Goal: Task Accomplishment & Management: Use online tool/utility

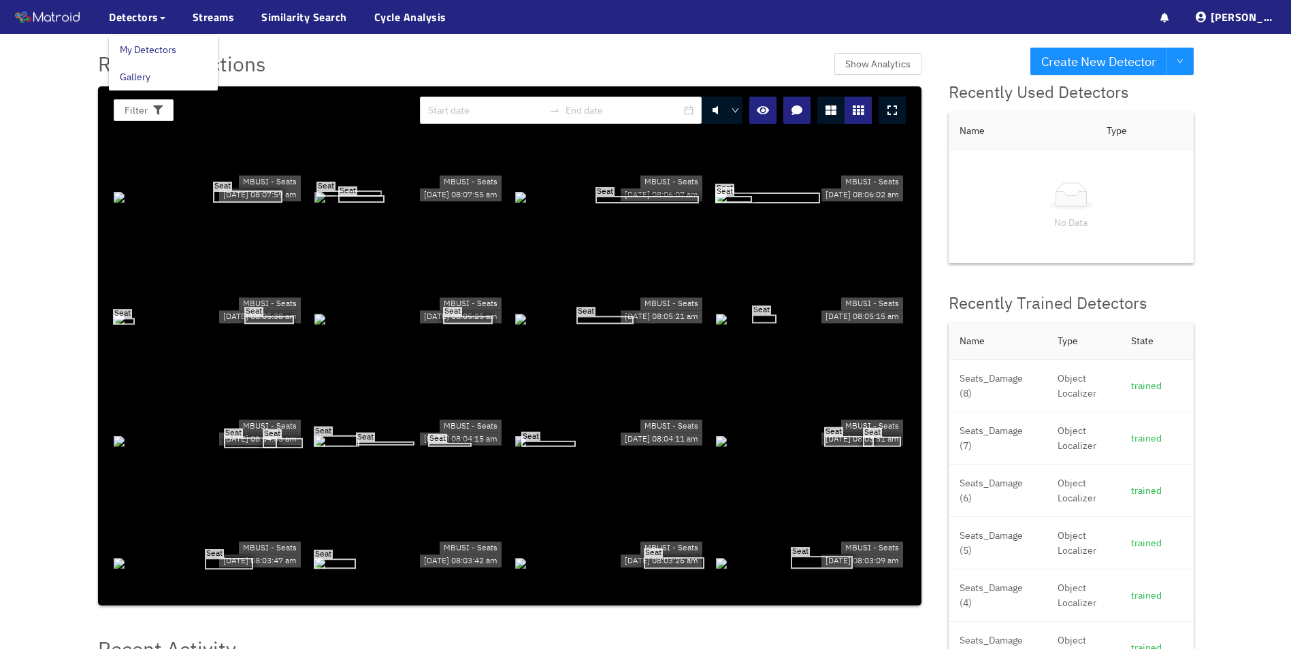
click at [154, 45] on link "My Detectors" at bounding box center [148, 49] width 56 height 27
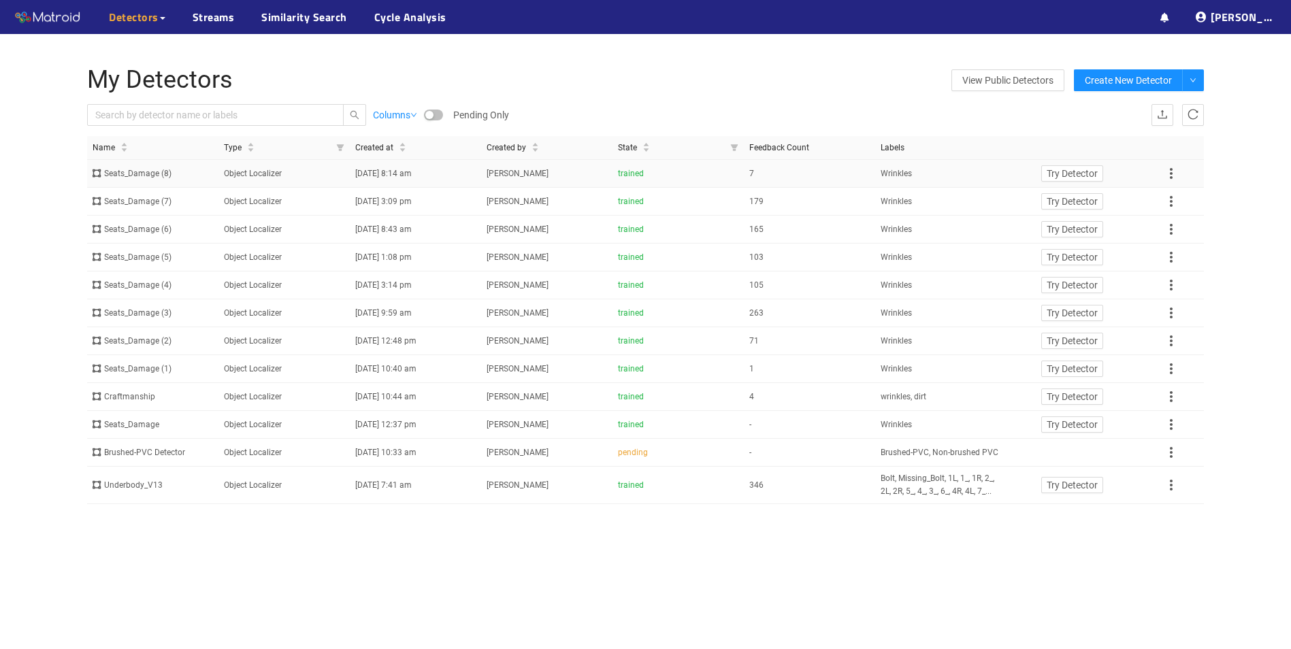
click at [260, 172] on td "Object Localizer" at bounding box center [283, 174] width 131 height 28
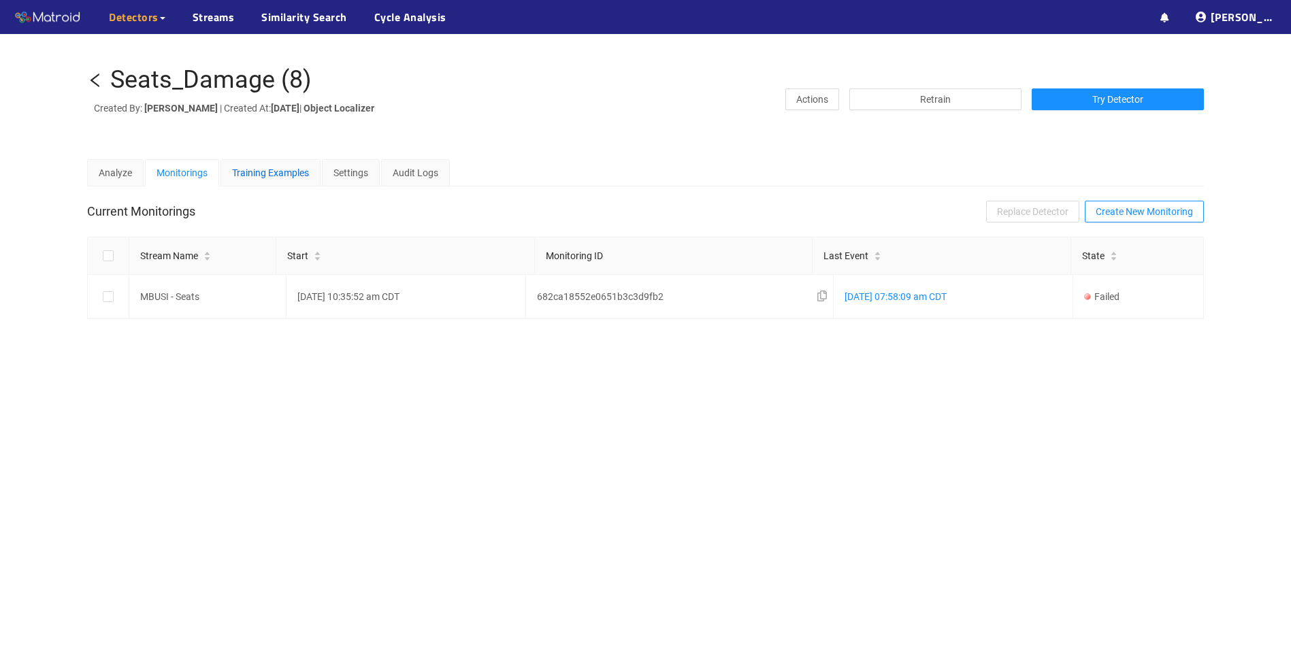
click at [274, 165] on div "Training Examples" at bounding box center [270, 172] width 77 height 15
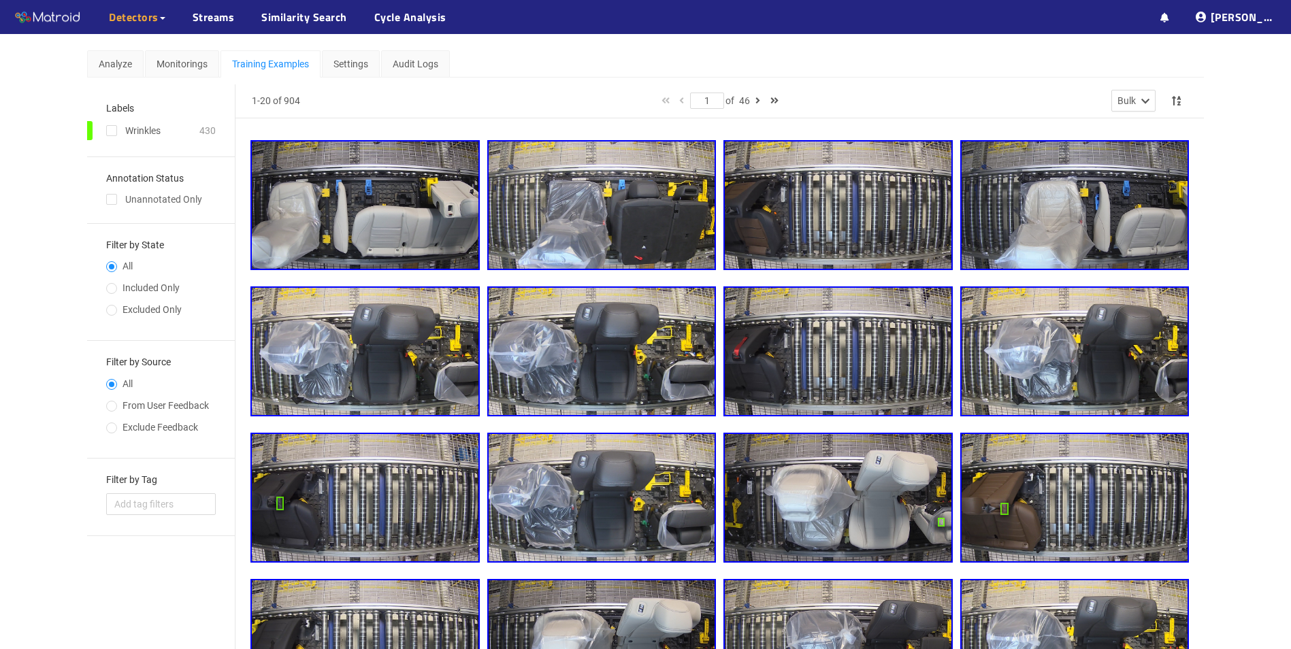
scroll to position [112, 0]
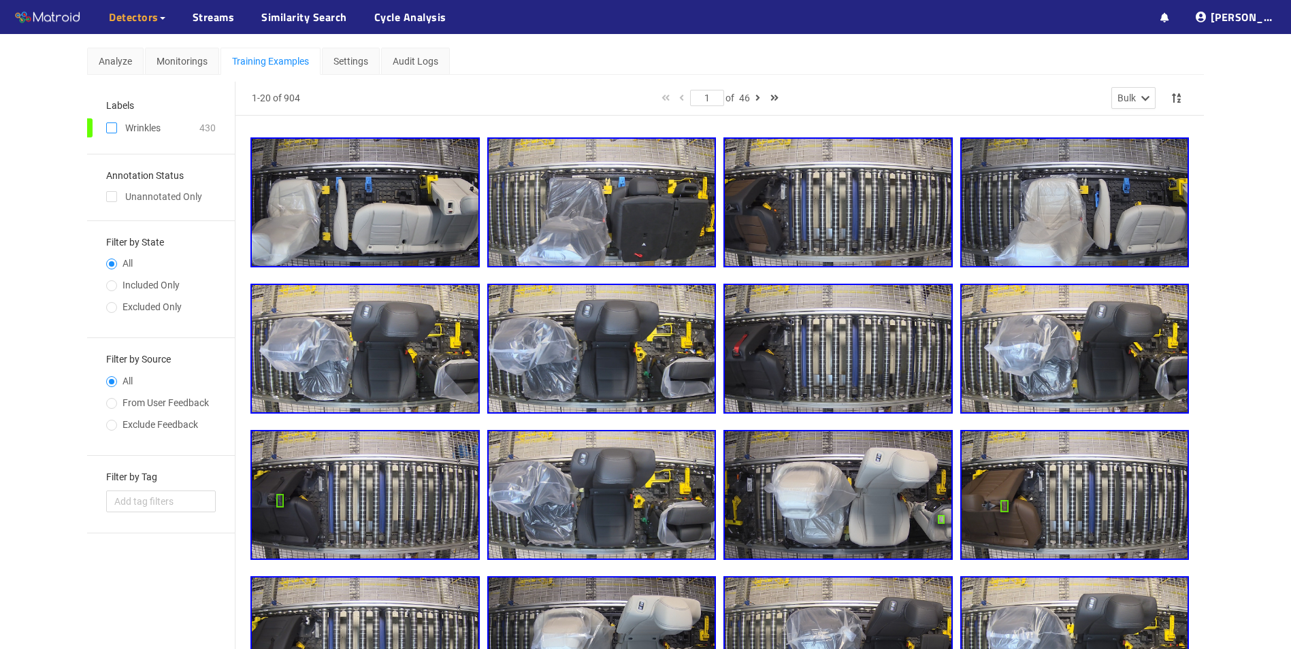
click at [116, 127] on input "checkbox" at bounding box center [111, 130] width 11 height 11
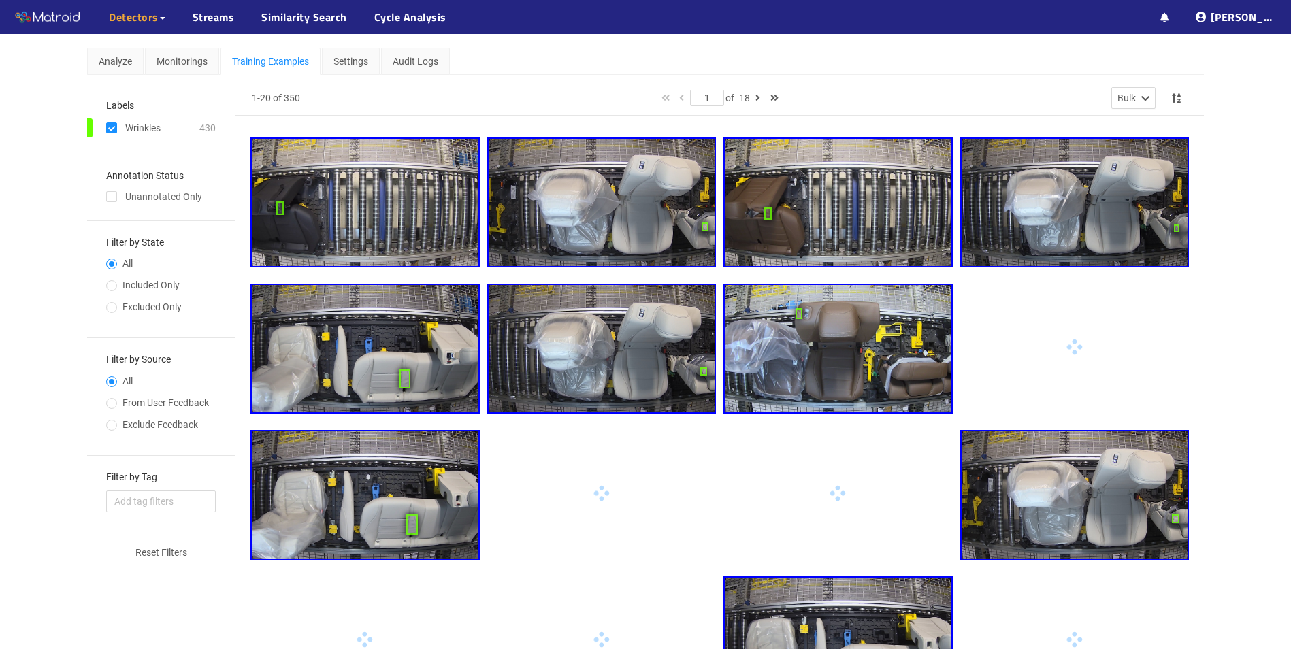
click at [425, 369] on img at bounding box center [365, 348] width 227 height 127
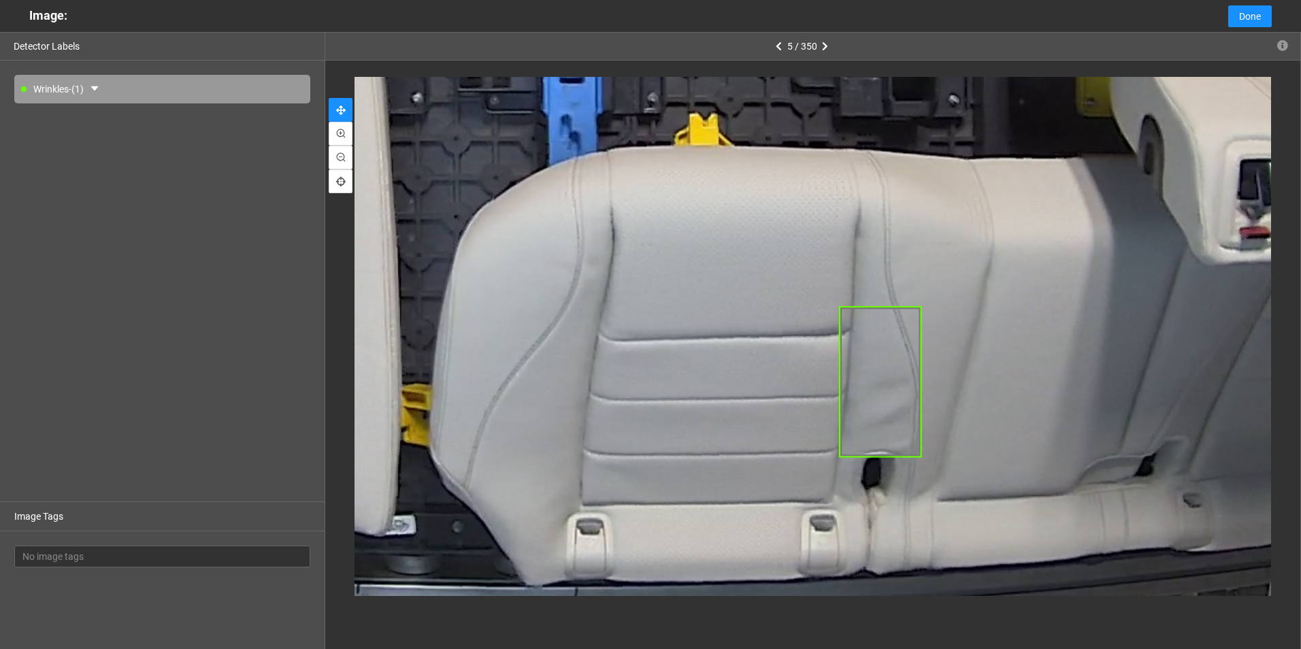
drag, startPoint x: 1006, startPoint y: 403, endPoint x: 998, endPoint y: 322, distance: 81.4
click at [998, 322] on div at bounding box center [542, 122] width 1925 height 1083
click at [777, 50] on icon "button" at bounding box center [779, 47] width 6 height 10
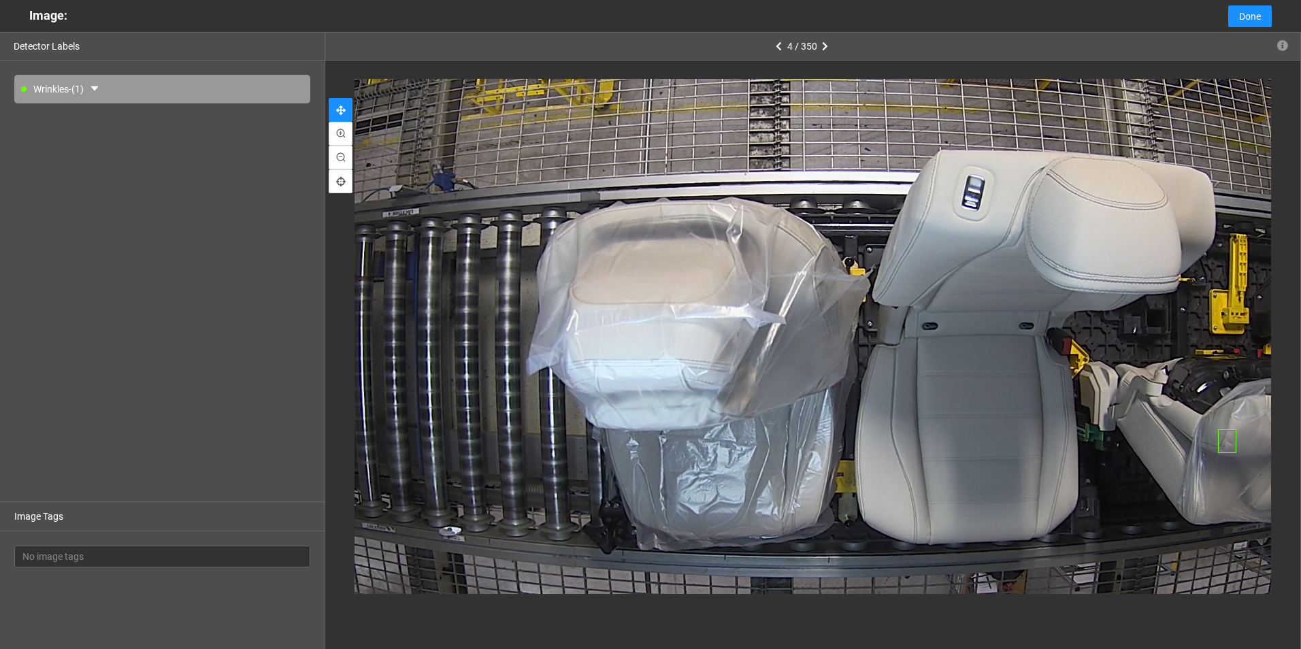
click at [788, 46] on span "4 / 350" at bounding box center [802, 46] width 30 height 11
click at [783, 44] on button "button" at bounding box center [779, 46] width 16 height 16
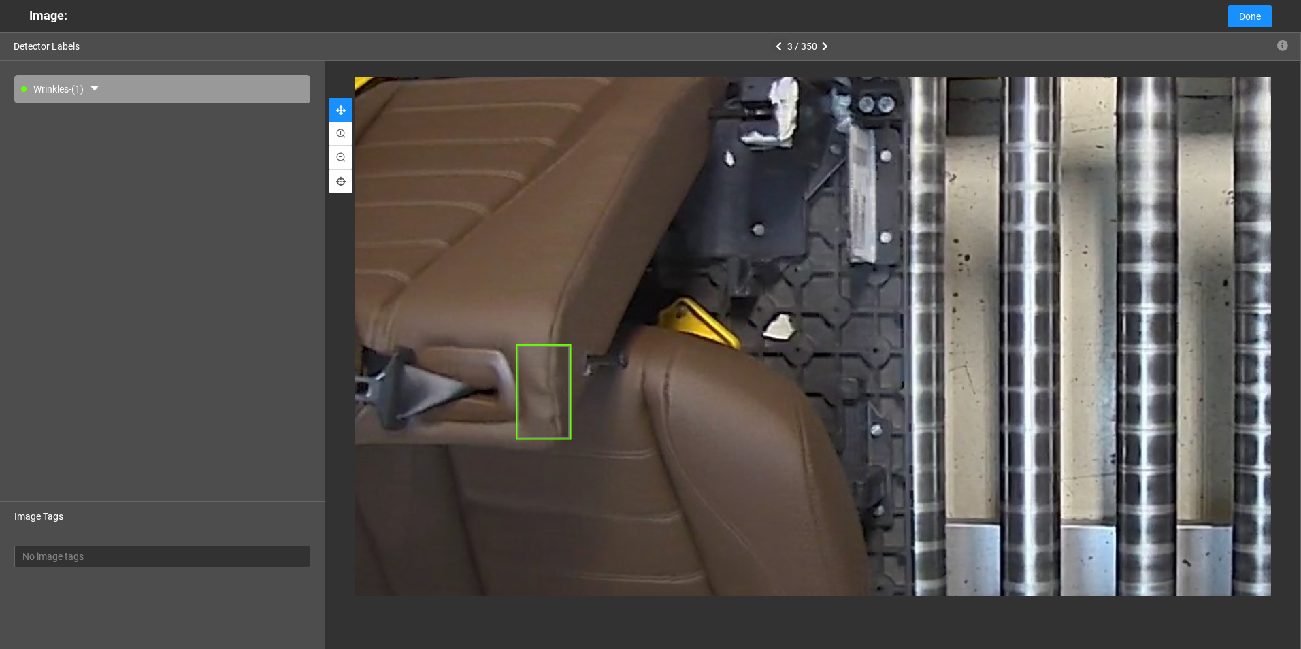
drag, startPoint x: 648, startPoint y: 320, endPoint x: 668, endPoint y: 367, distance: 50.9
click at [668, 367] on div at bounding box center [1166, 293] width 2017 height 1135
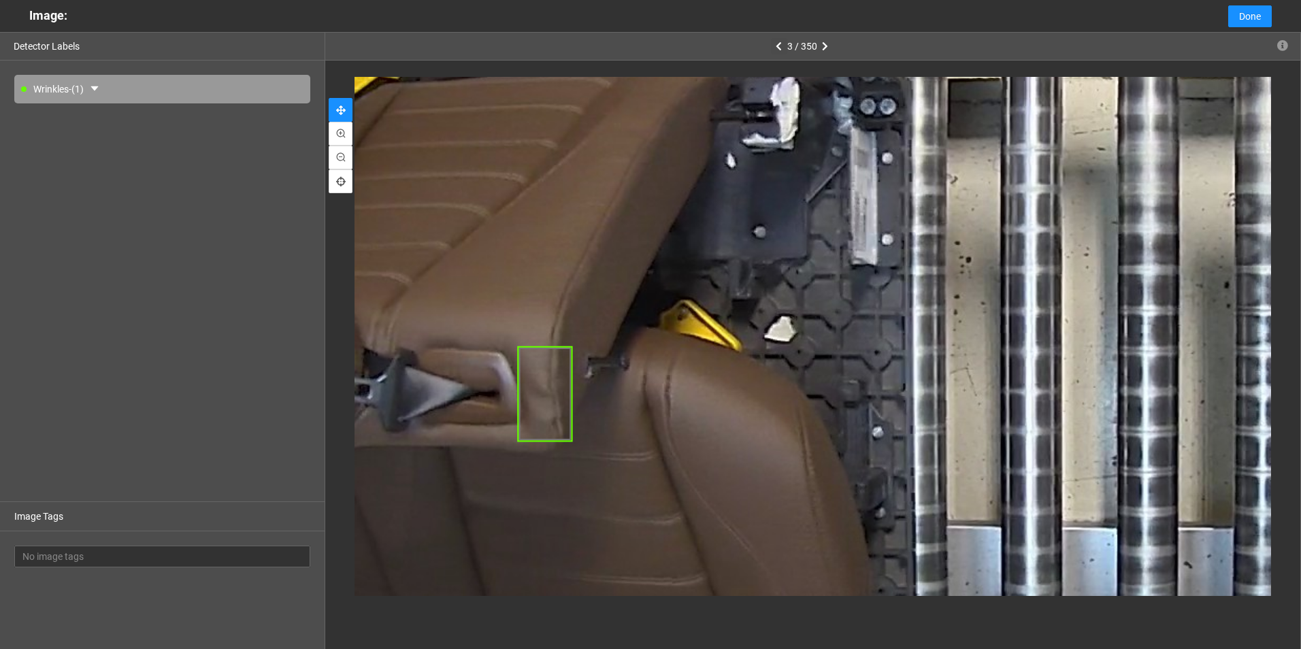
click at [783, 46] on button "button" at bounding box center [779, 46] width 16 height 16
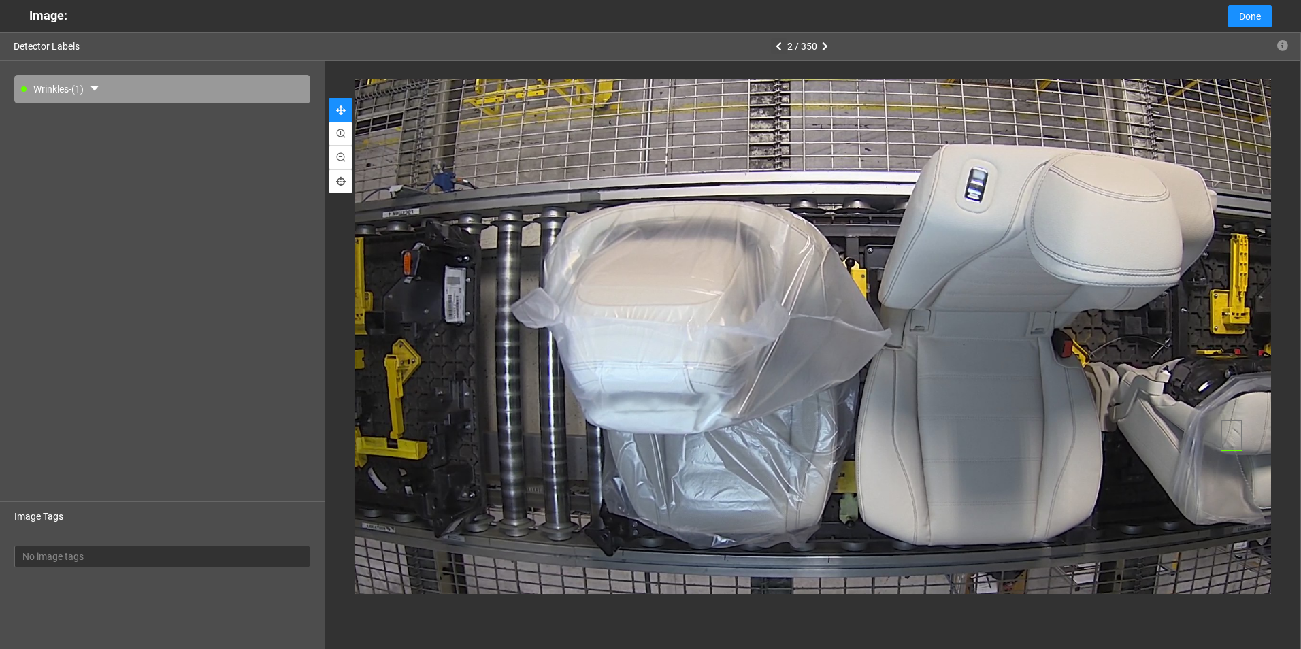
click at [781, 42] on icon "button" at bounding box center [779, 47] width 6 height 10
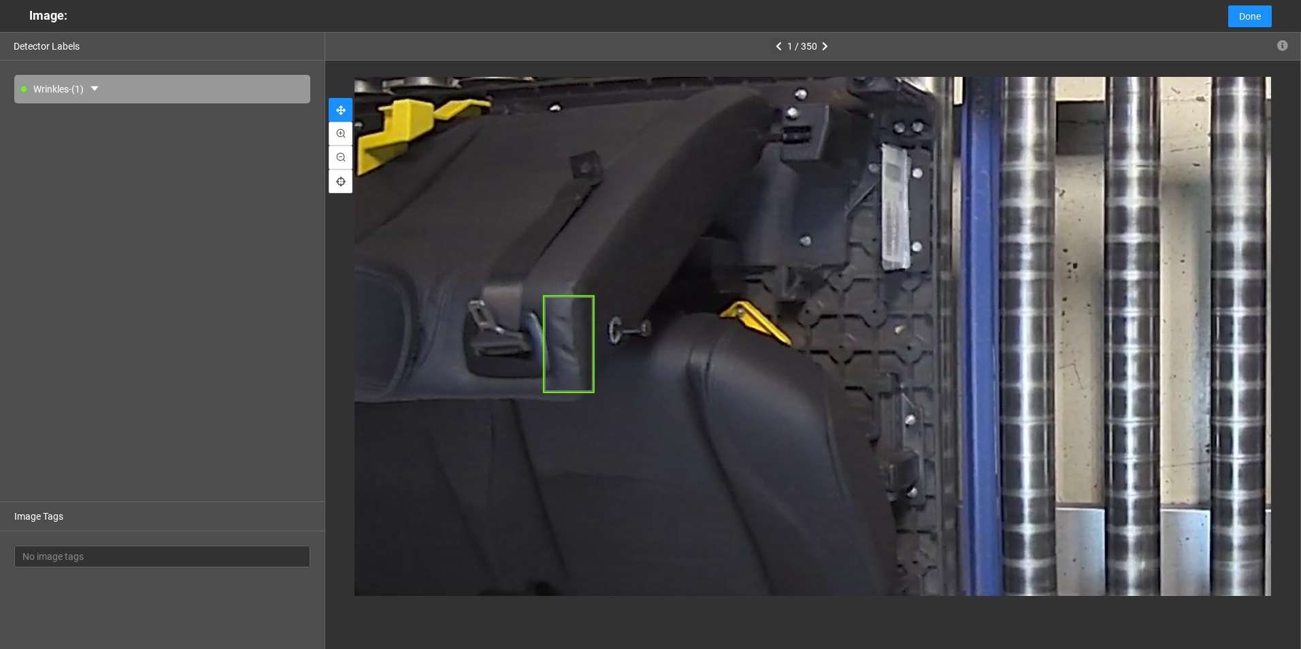
drag, startPoint x: 532, startPoint y: 342, endPoint x: 711, endPoint y: 327, distance: 179.6
click at [711, 327] on div at bounding box center [1257, 297] width 1834 height 1031
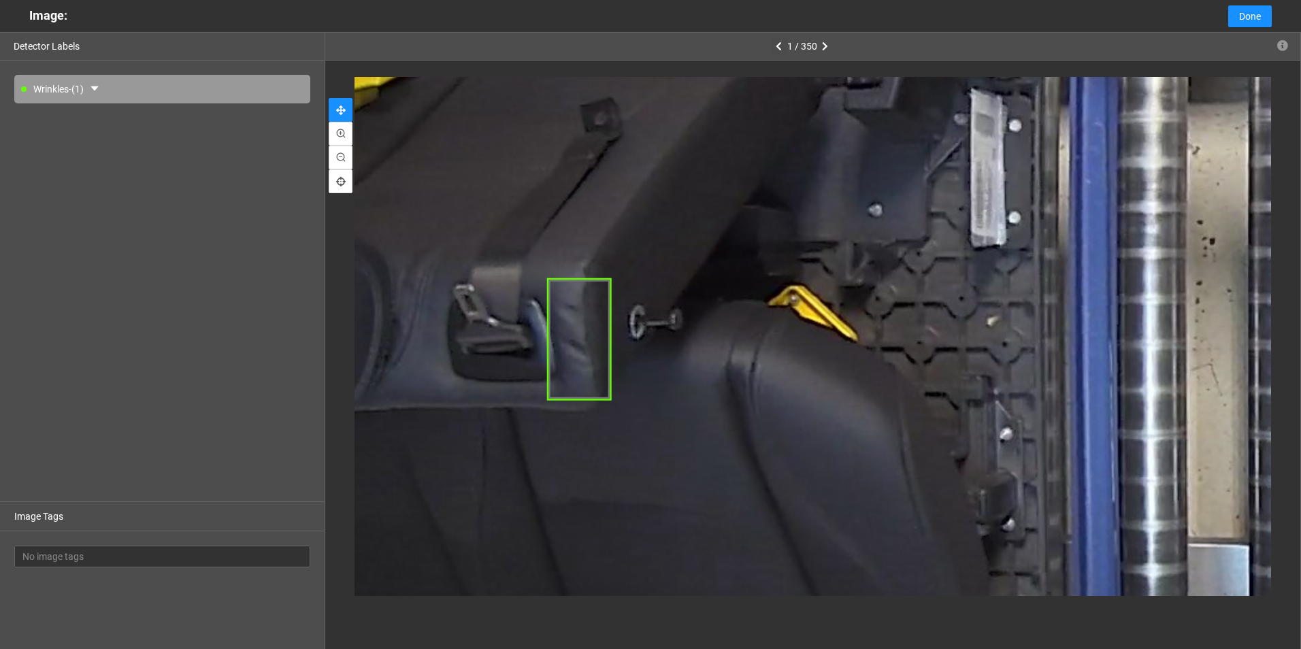
drag, startPoint x: 646, startPoint y: 334, endPoint x: 670, endPoint y: 336, distance: 24.5
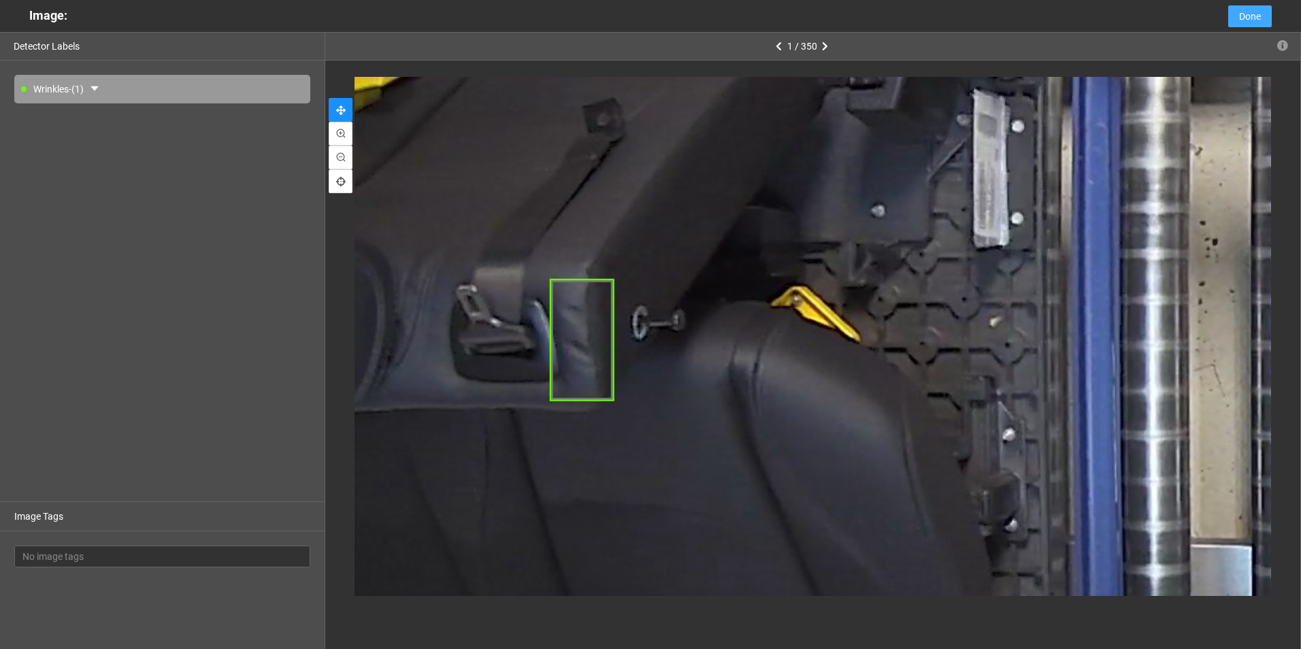
click at [1247, 16] on span "Done" at bounding box center [1250, 16] width 22 height 15
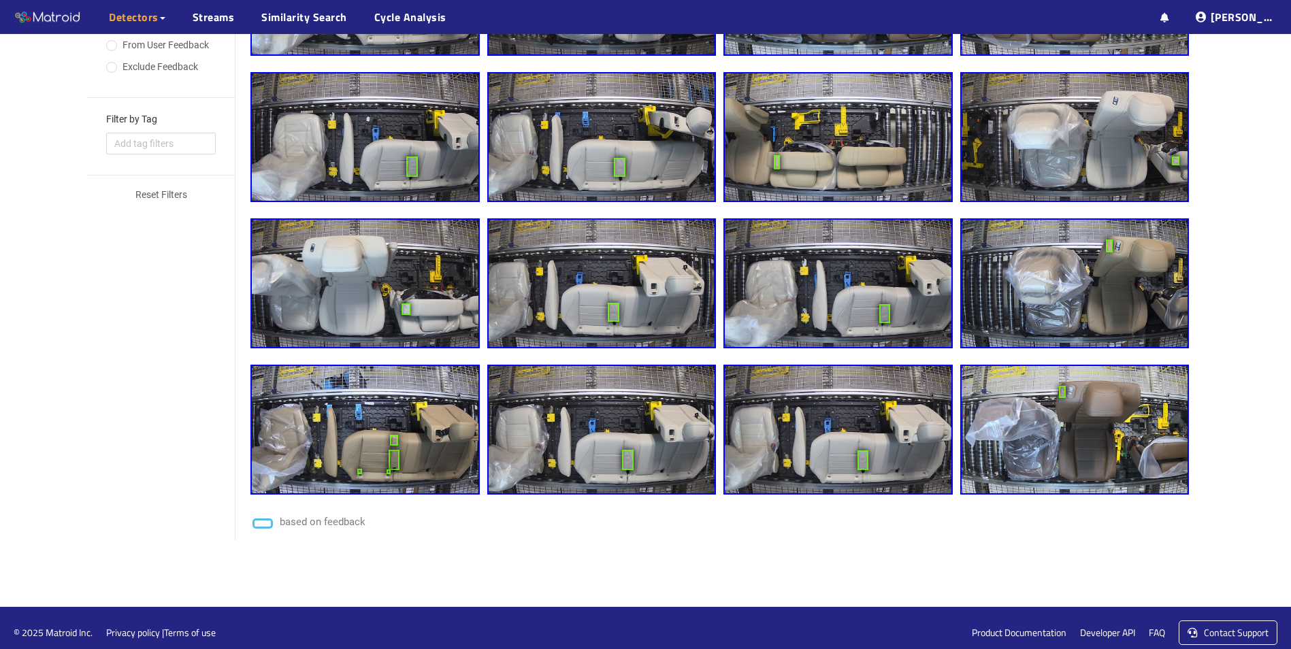
scroll to position [479, 0]
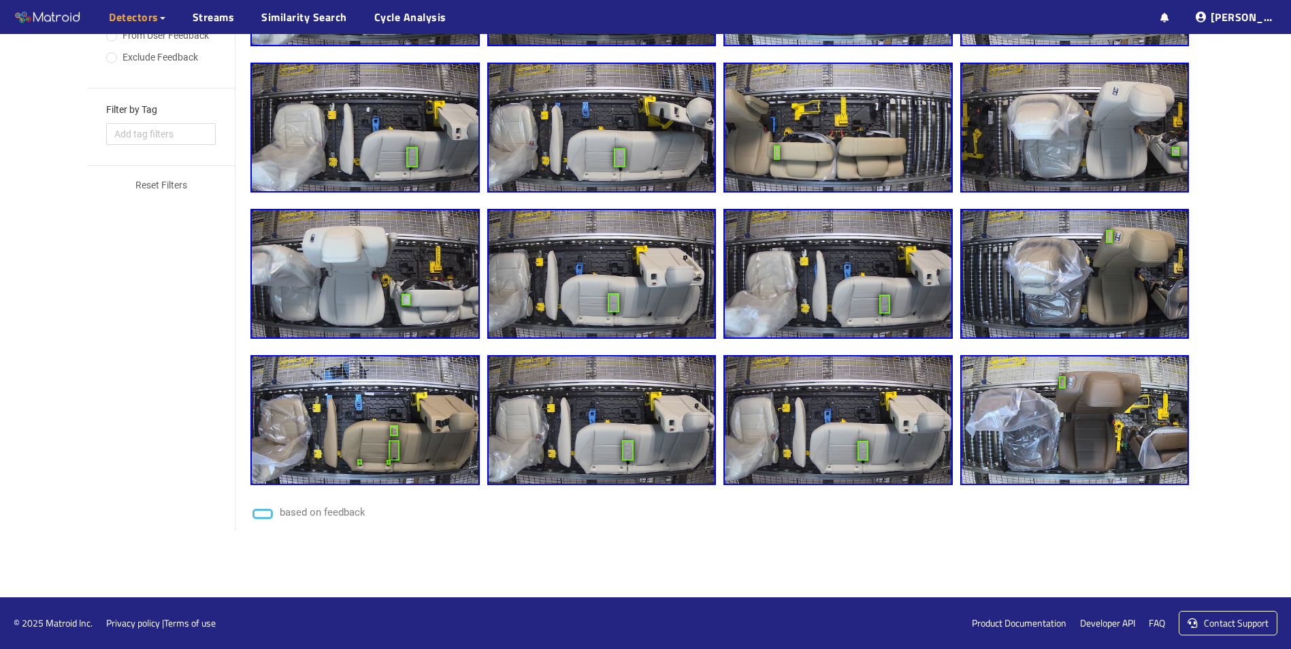
click at [855, 400] on img at bounding box center [838, 420] width 227 height 127
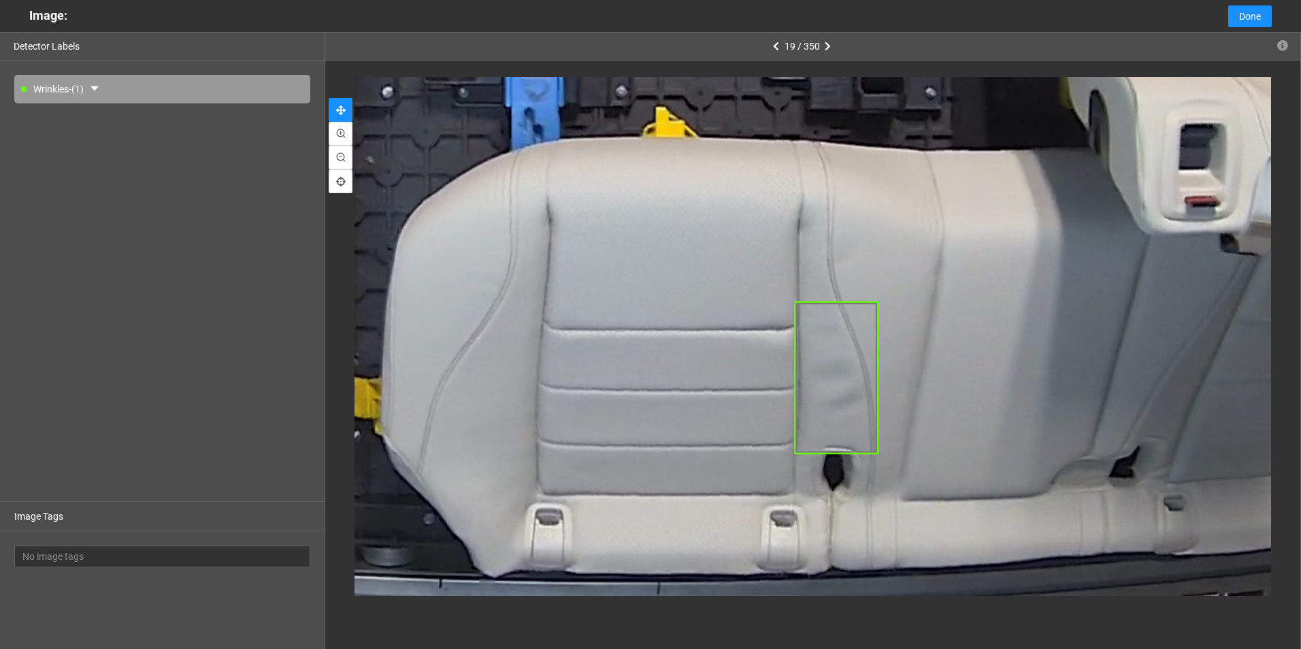
drag, startPoint x: 960, startPoint y: 476, endPoint x: 934, endPoint y: 364, distance: 115.4
click at [934, 364] on div at bounding box center [623, 118] width 1925 height 1083
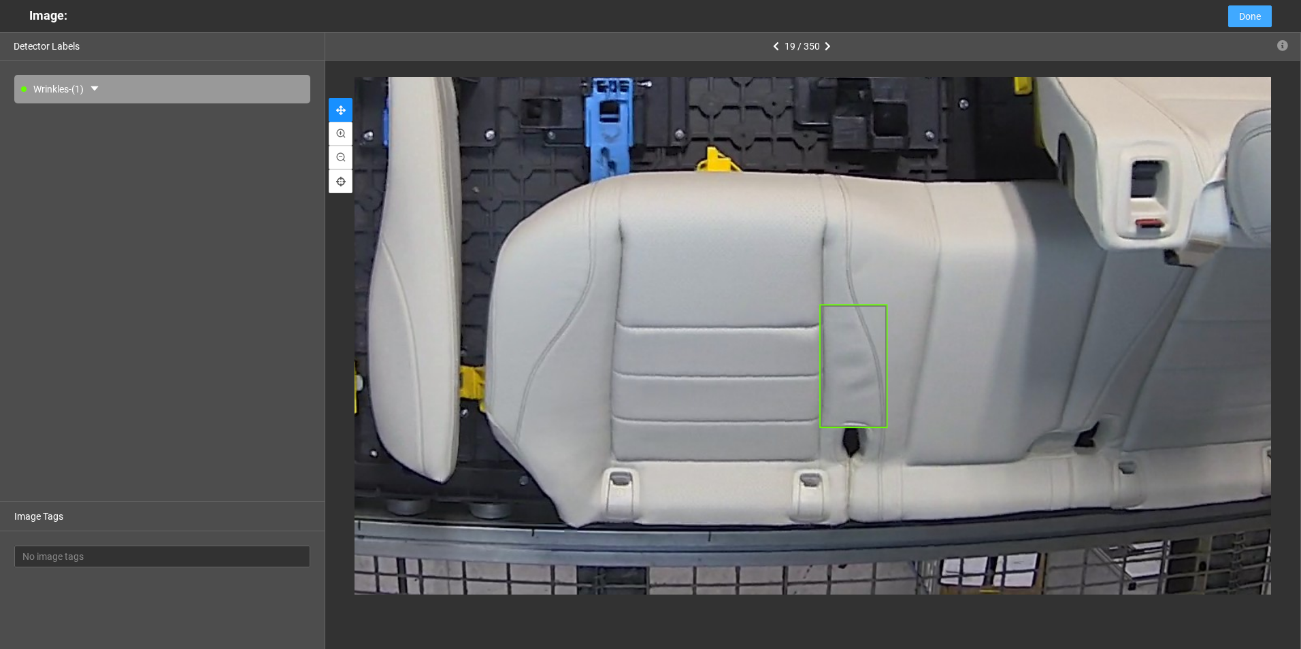
click at [1248, 13] on span "Done" at bounding box center [1250, 16] width 22 height 15
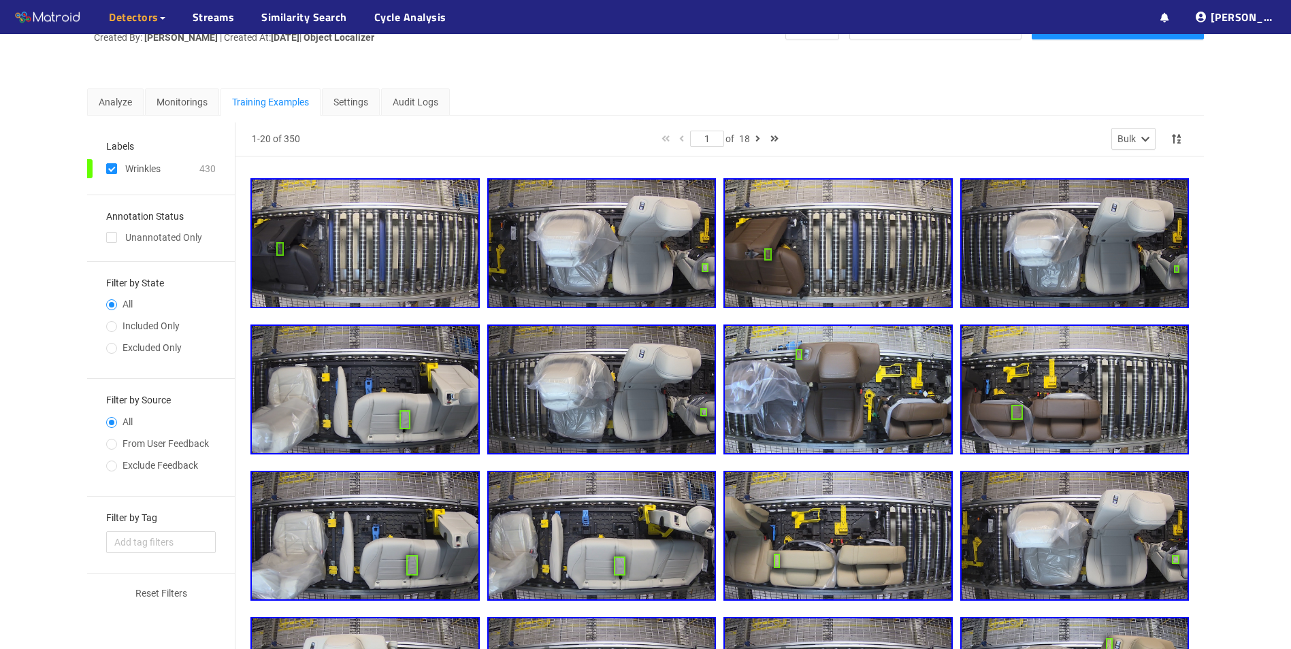
scroll to position [0, 0]
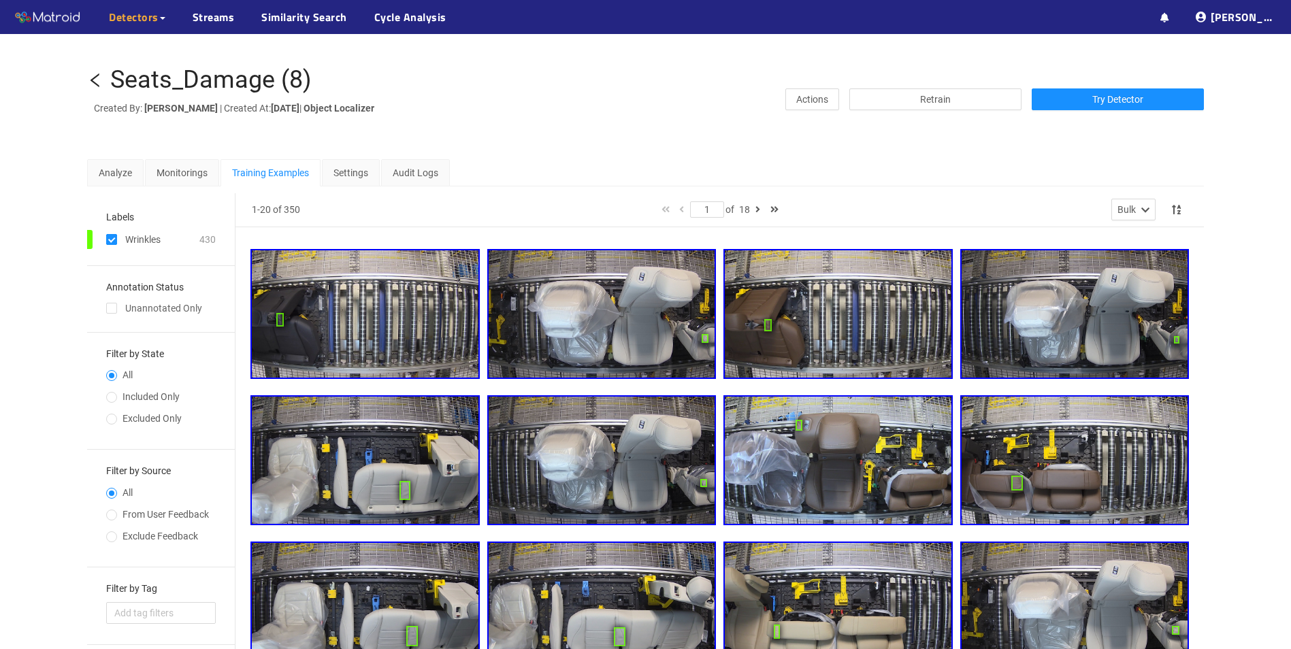
click at [108, 241] on input "checkbox" at bounding box center [111, 242] width 11 height 11
checkbox input "false"
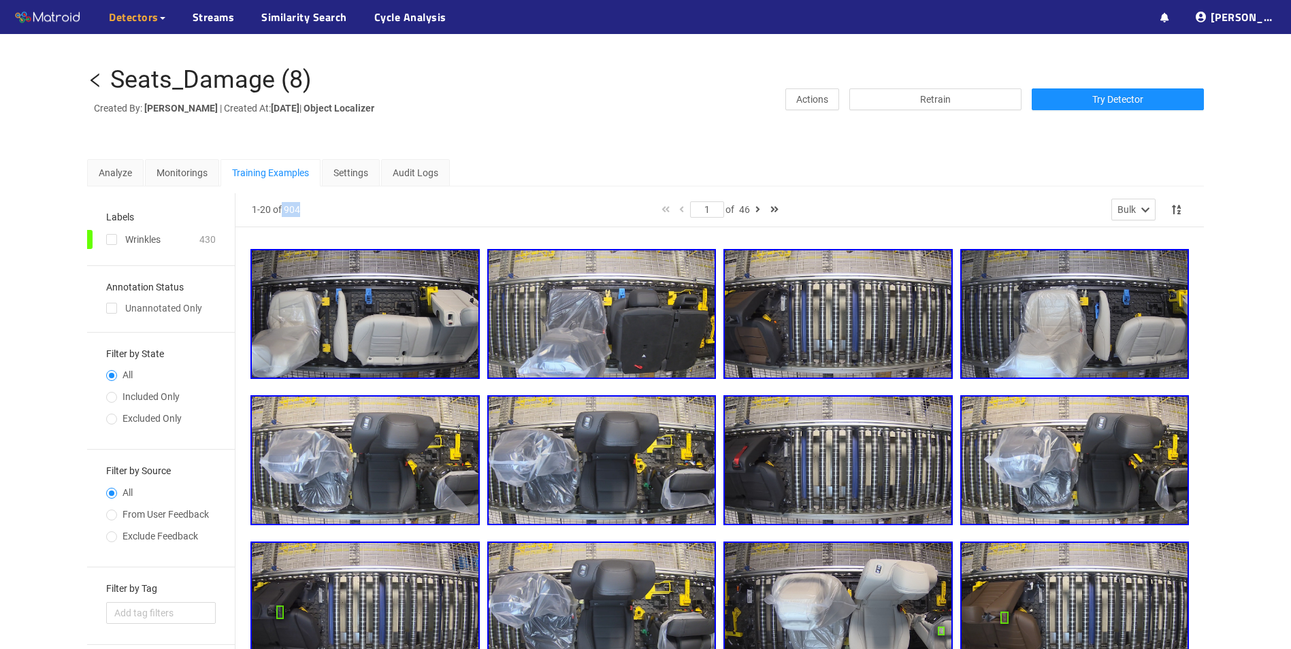
drag, startPoint x: 282, startPoint y: 208, endPoint x: 307, endPoint y: 209, distance: 24.5
click at [307, 209] on div "1-20 of 904" at bounding box center [406, 209] width 309 height 15
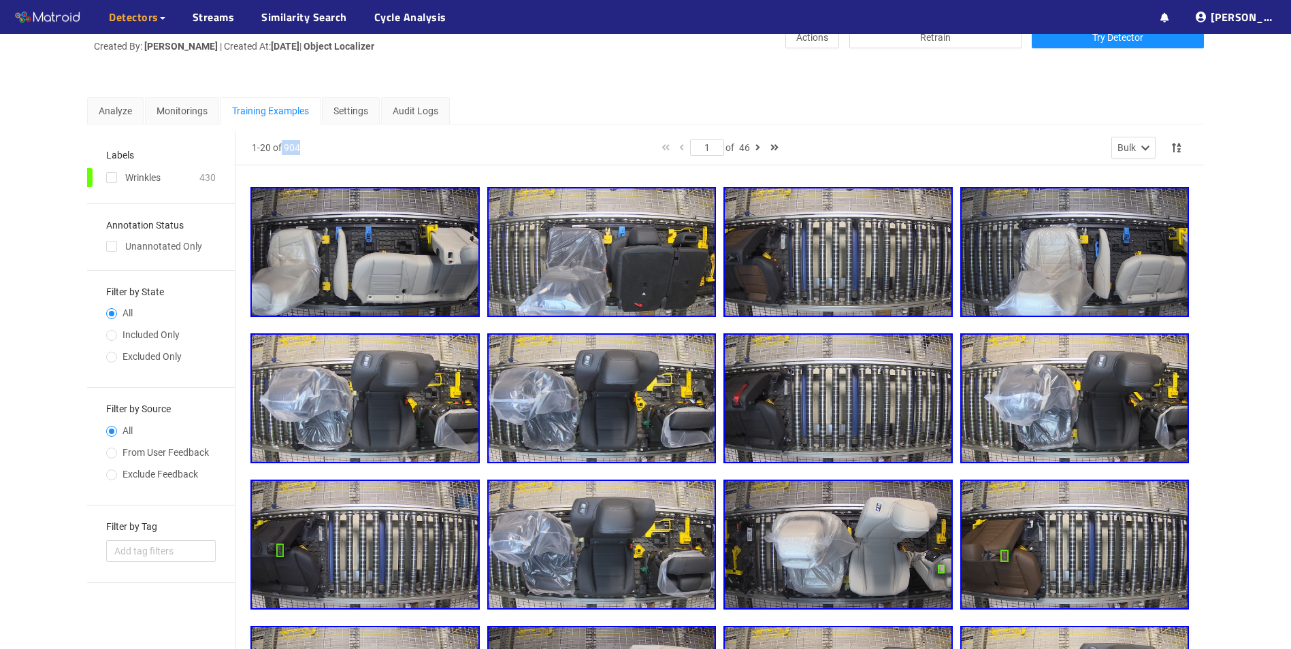
scroll to position [204, 0]
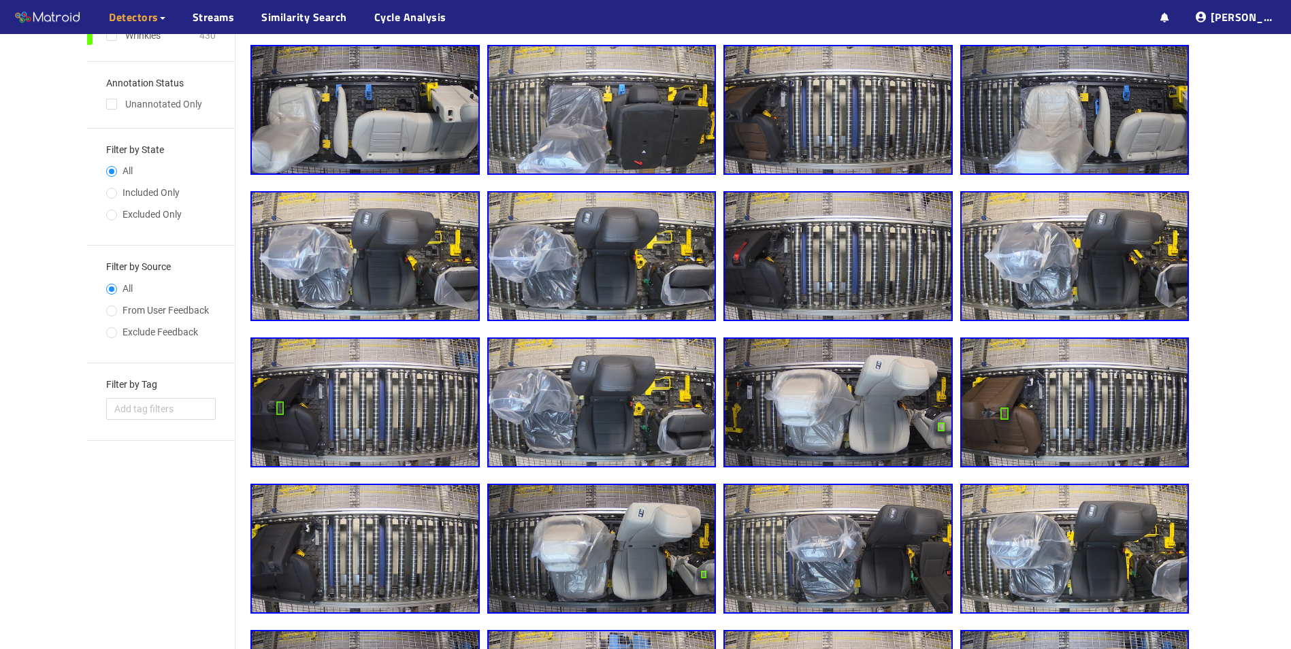
click at [1112, 129] on img at bounding box center [1075, 109] width 227 height 127
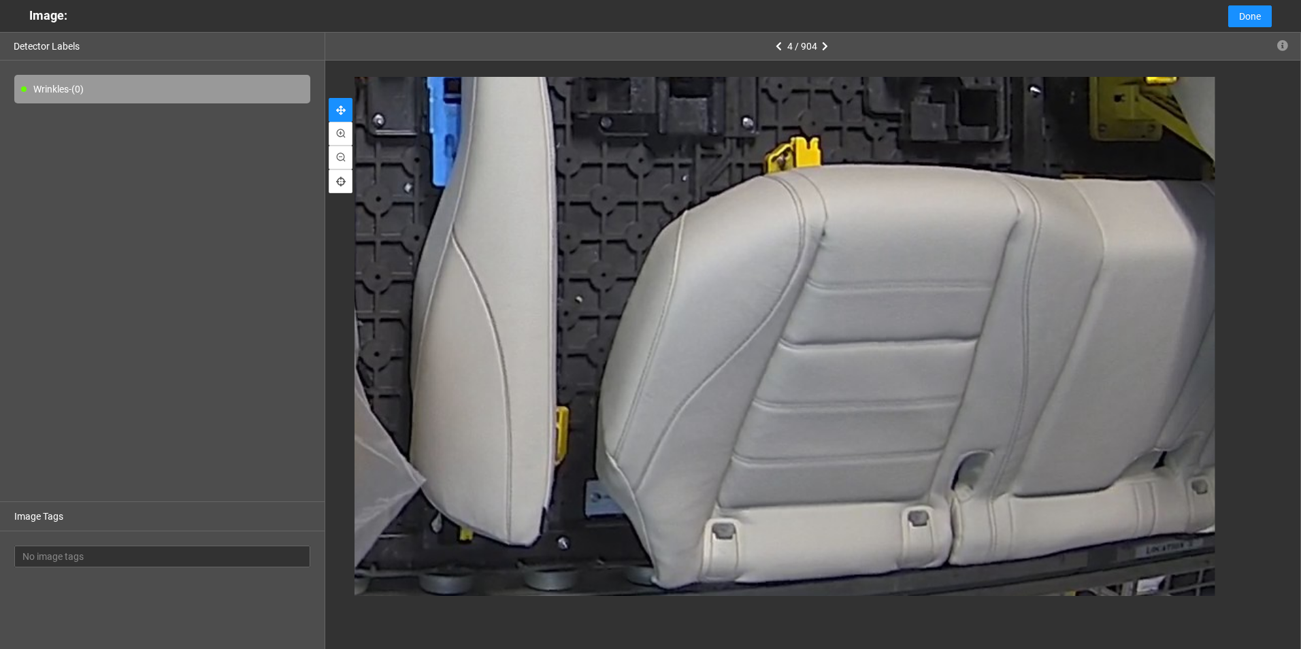
drag, startPoint x: 1175, startPoint y: 354, endPoint x: 973, endPoint y: 351, distance: 202.2
click at [973, 351] on div at bounding box center [252, 144] width 1925 height 1083
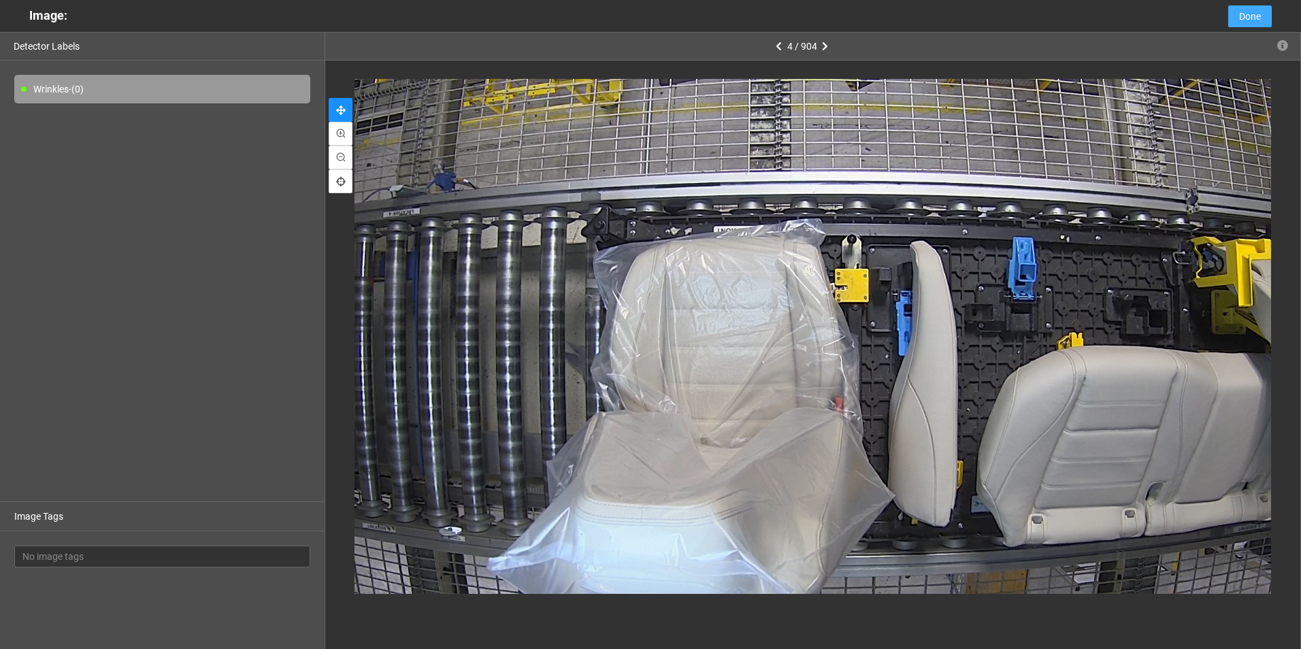
click at [1245, 19] on span "Done" at bounding box center [1250, 16] width 22 height 15
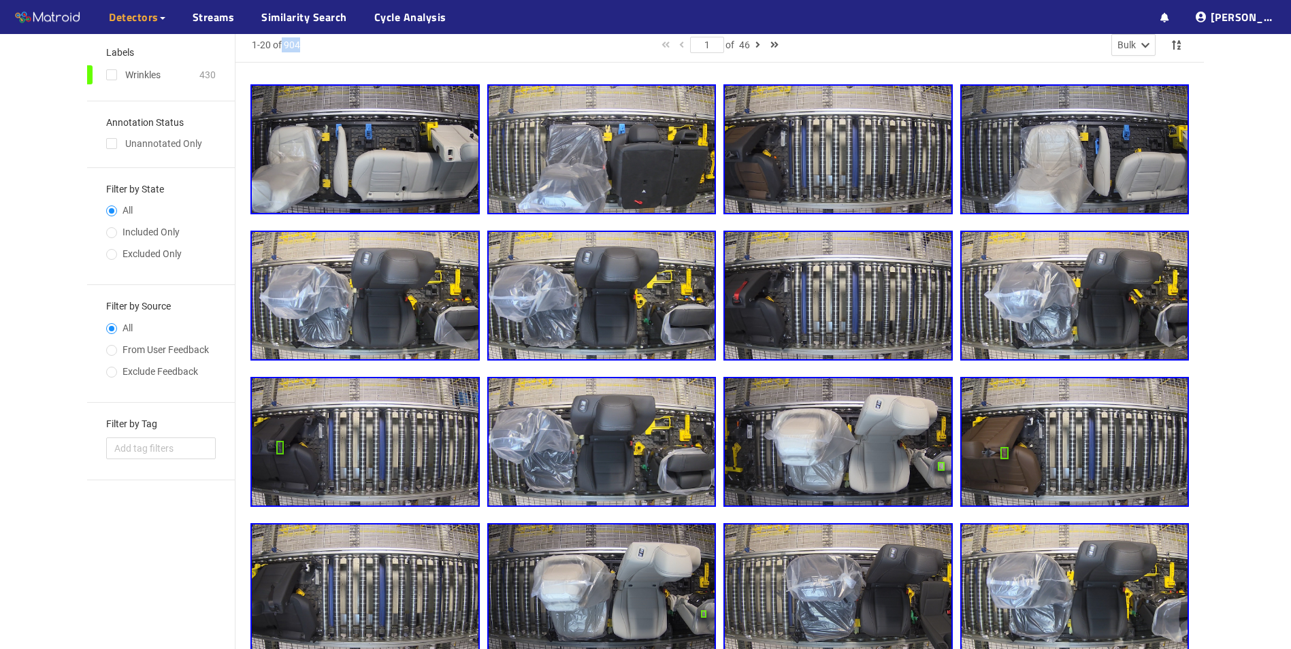
scroll to position [0, 0]
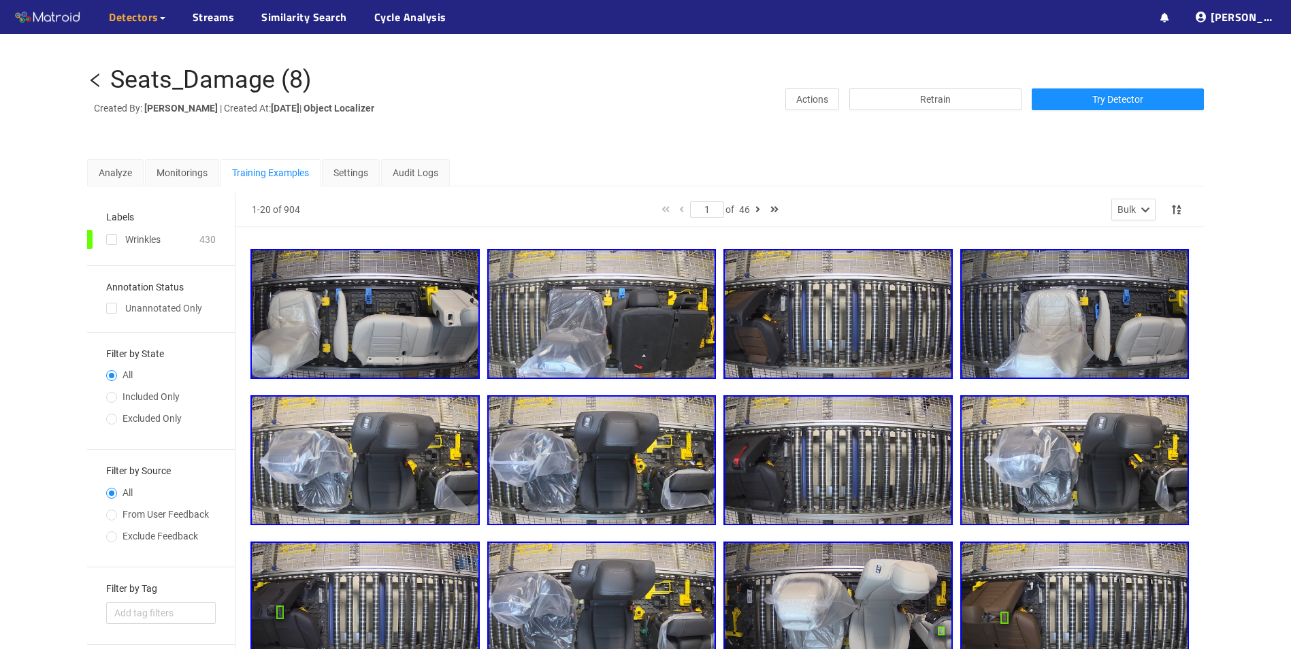
click at [95, 73] on icon "left" at bounding box center [95, 80] width 16 height 16
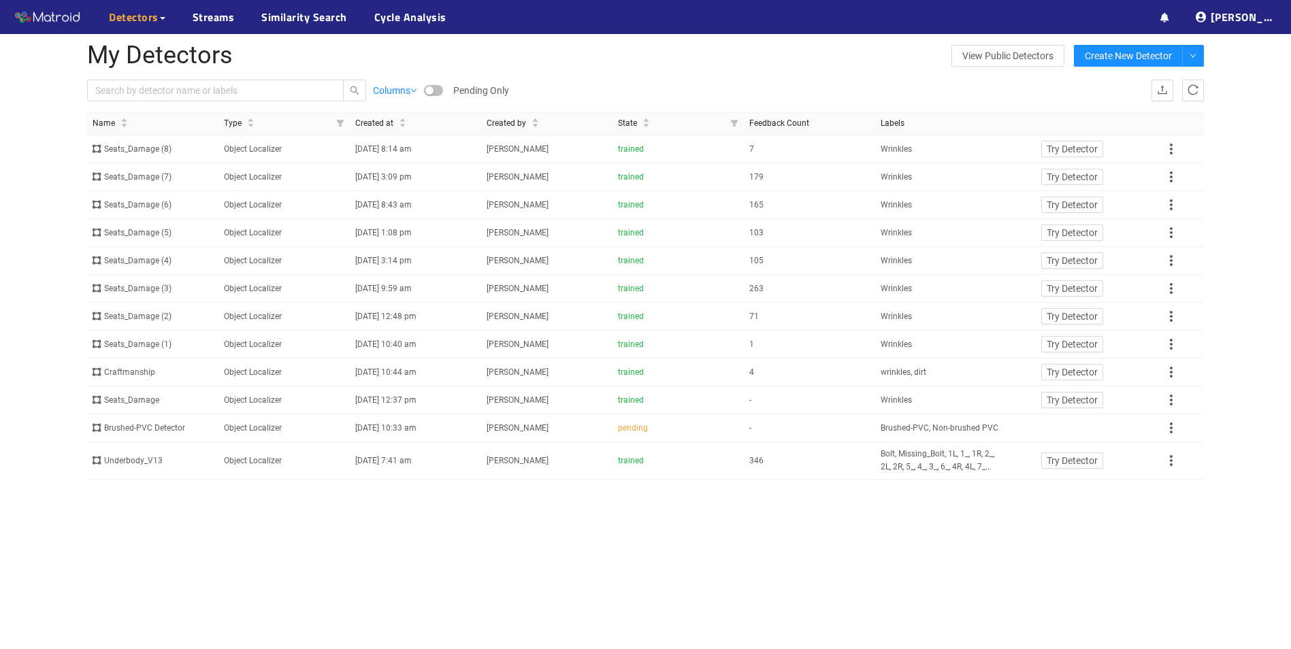
scroll to position [33, 0]
